Goal: Task Accomplishment & Management: Manage account settings

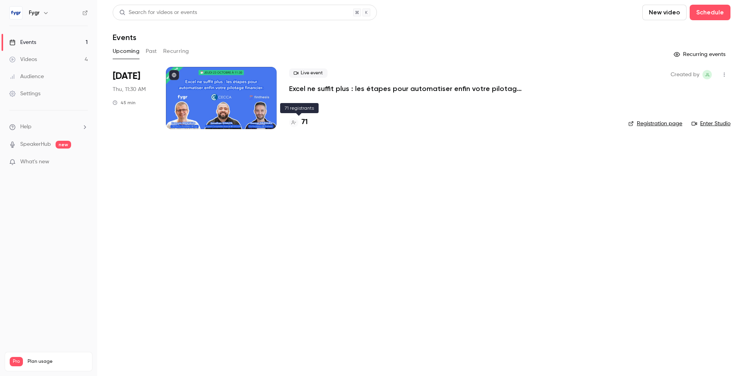
click at [307, 120] on h4 "71" at bounding box center [305, 122] width 6 height 10
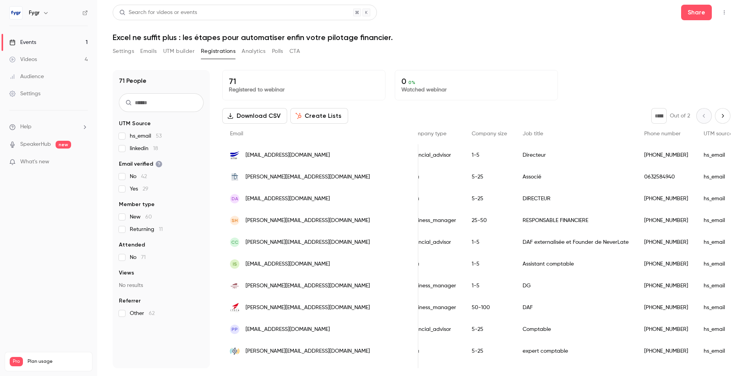
scroll to position [0, 633]
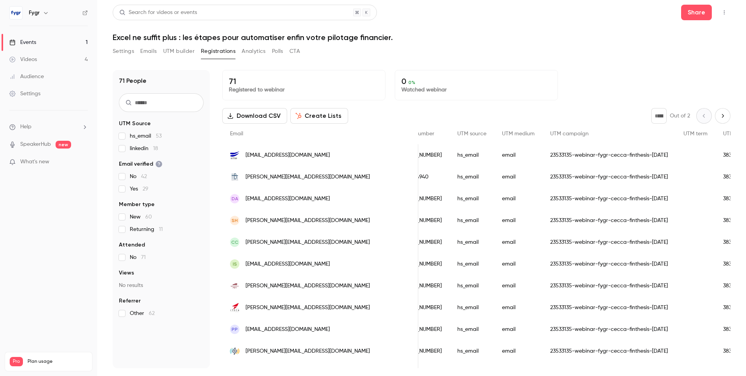
click at [584, 52] on div "Settings Emails UTM builder Registrations Analytics Polls CTA" at bounding box center [422, 53] width 618 height 16
click at [598, 54] on div "Settings Emails UTM builder Registrations Analytics Polls CTA" at bounding box center [422, 53] width 618 height 16
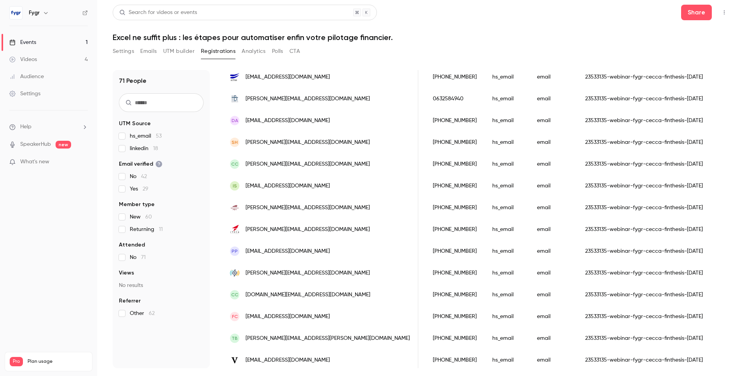
scroll to position [0, 0]
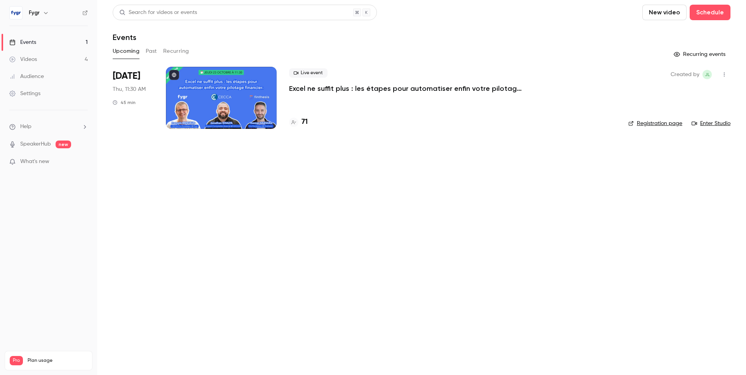
click at [254, 198] on main "Search for videos or events New video Schedule Events Upcoming Past Recurring R…" at bounding box center [421, 187] width 649 height 375
click at [290, 129] on div "Live event Excel ne suffit plus : les étapes pour automatiser enfin votre pilot…" at bounding box center [452, 98] width 327 height 62
click at [334, 84] on p "Excel ne suffit plus : les étapes pour automatiser enfin votre pilotage financi…" at bounding box center [405, 88] width 233 height 9
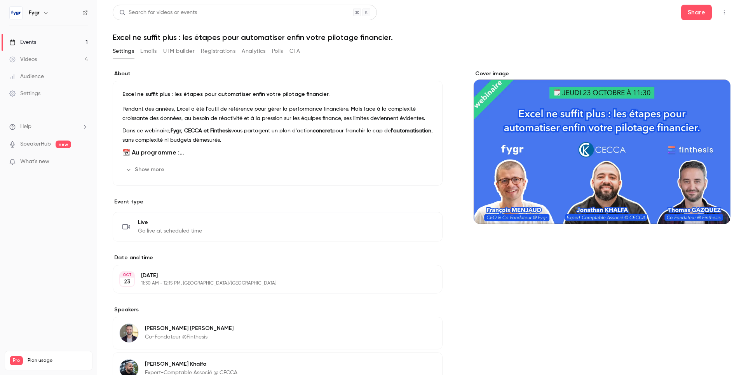
click at [218, 53] on button "Registrations" at bounding box center [218, 51] width 35 height 12
